Goal: Check status: Check status

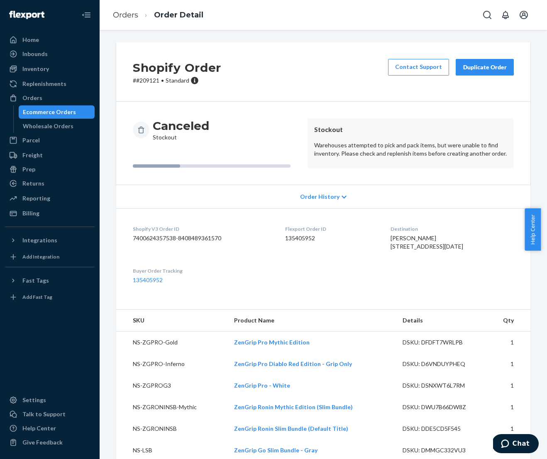
scroll to position [29, 0]
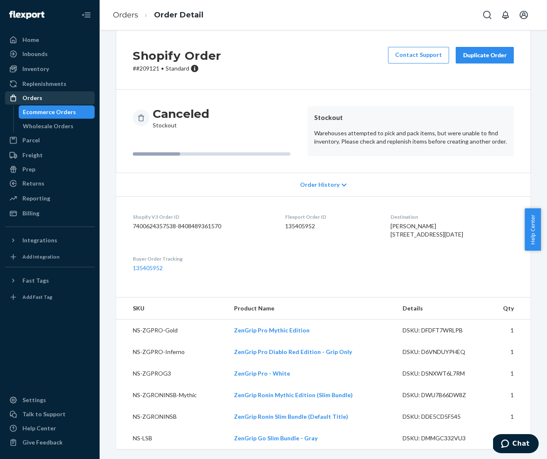
click at [31, 98] on div "Orders" at bounding box center [32, 98] width 20 height 8
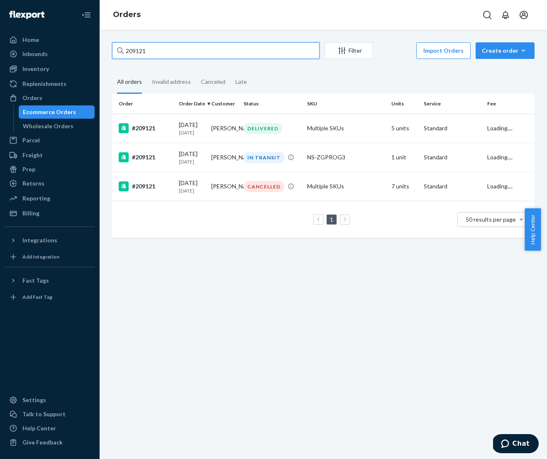
click at [165, 50] on input "209121" at bounding box center [215, 50] width 207 height 17
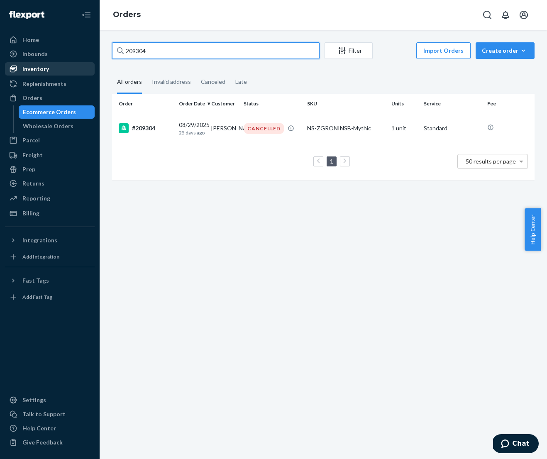
type input "209304"
click at [31, 71] on div "Inventory" at bounding box center [35, 69] width 27 height 8
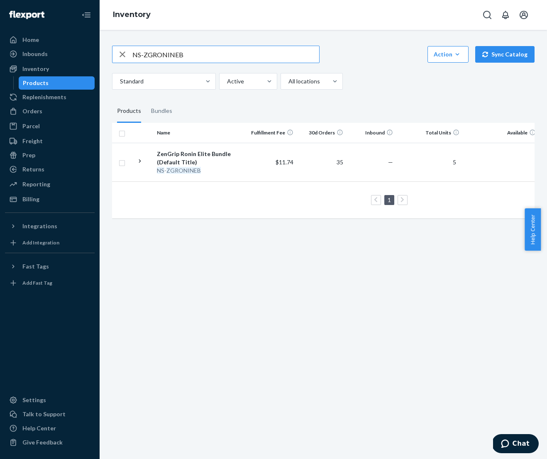
click at [188, 57] on input "NS-ZGRONINEB" at bounding box center [225, 54] width 187 height 17
type input "ronin"
